Goal: Navigation & Orientation: Go to known website

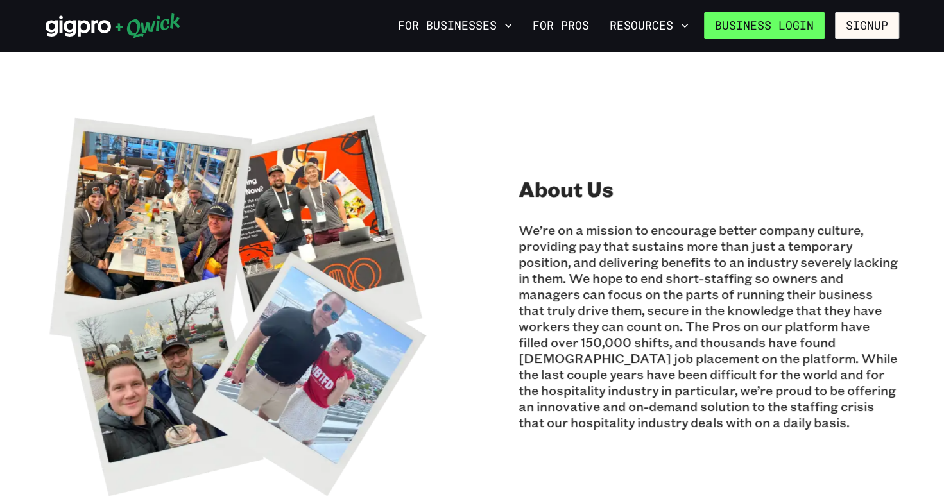
click at [730, 13] on link "Business Login" at bounding box center [764, 25] width 121 height 27
click at [777, 27] on link "Business Login" at bounding box center [764, 25] width 121 height 27
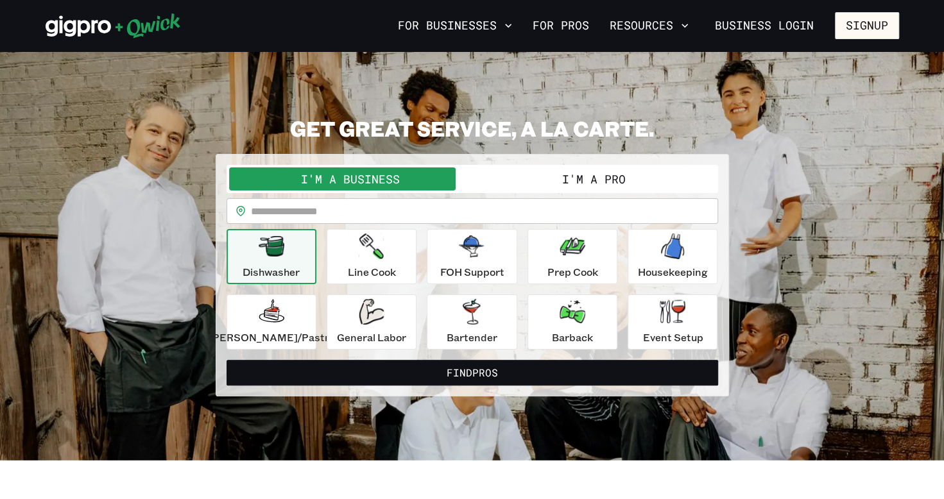
click at [439, 183] on button "I'm a Business" at bounding box center [350, 178] width 243 height 23
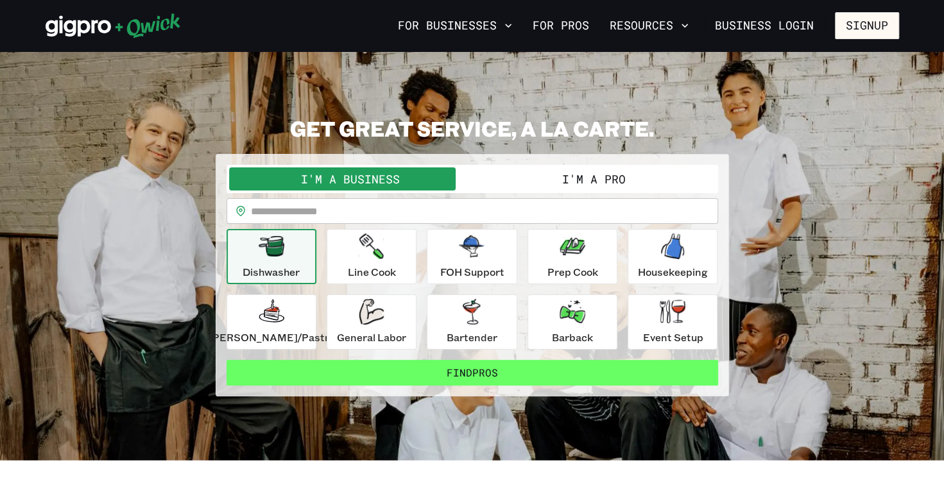
click at [444, 370] on button "Find Pros" at bounding box center [471, 373] width 491 height 26
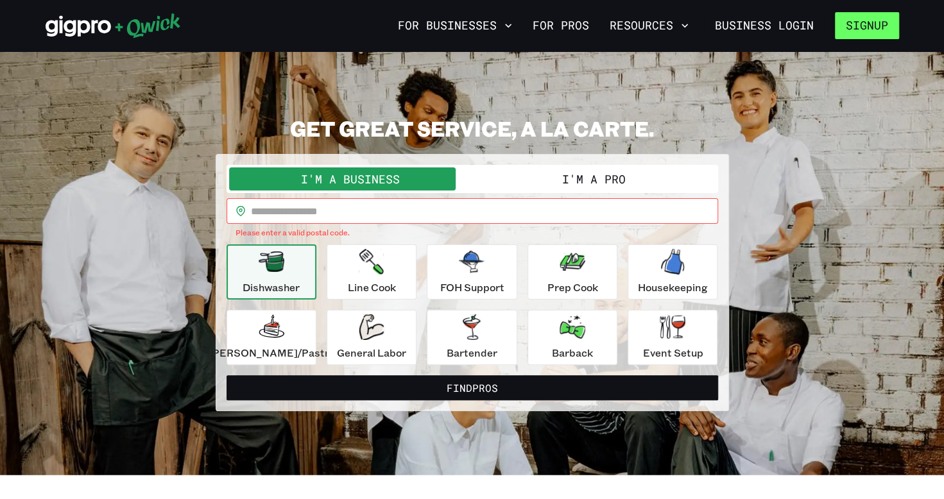
click at [878, 23] on button "Signup" at bounding box center [867, 25] width 64 height 27
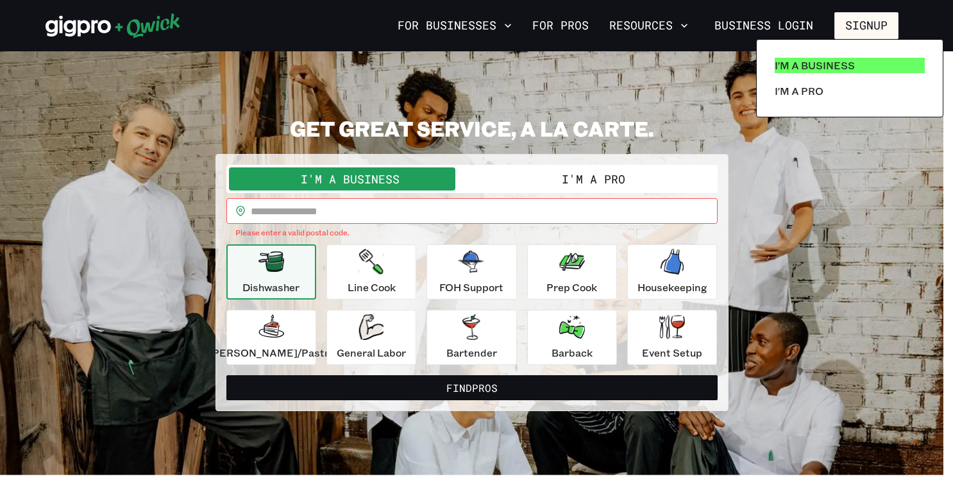
click at [833, 59] on p "I'm a Business" at bounding box center [815, 65] width 80 height 15
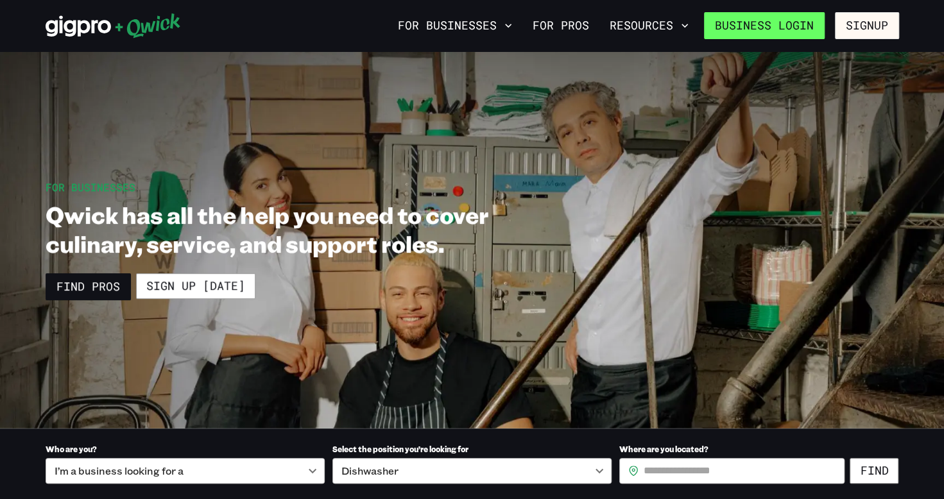
click at [761, 35] on link "Business Login" at bounding box center [764, 25] width 121 height 27
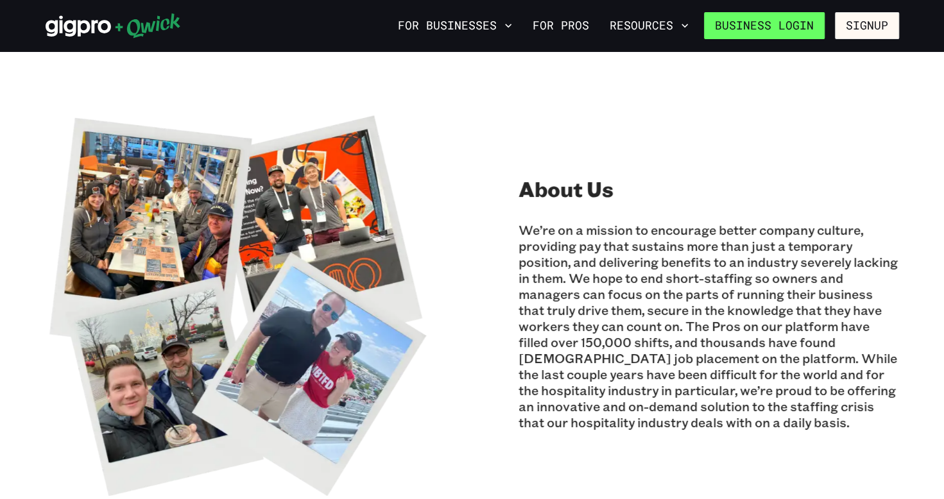
click at [747, 27] on link "Business Login" at bounding box center [764, 25] width 121 height 27
click at [736, 17] on link "Business Login" at bounding box center [764, 25] width 121 height 27
